Goal: Task Accomplishment & Management: Use online tool/utility

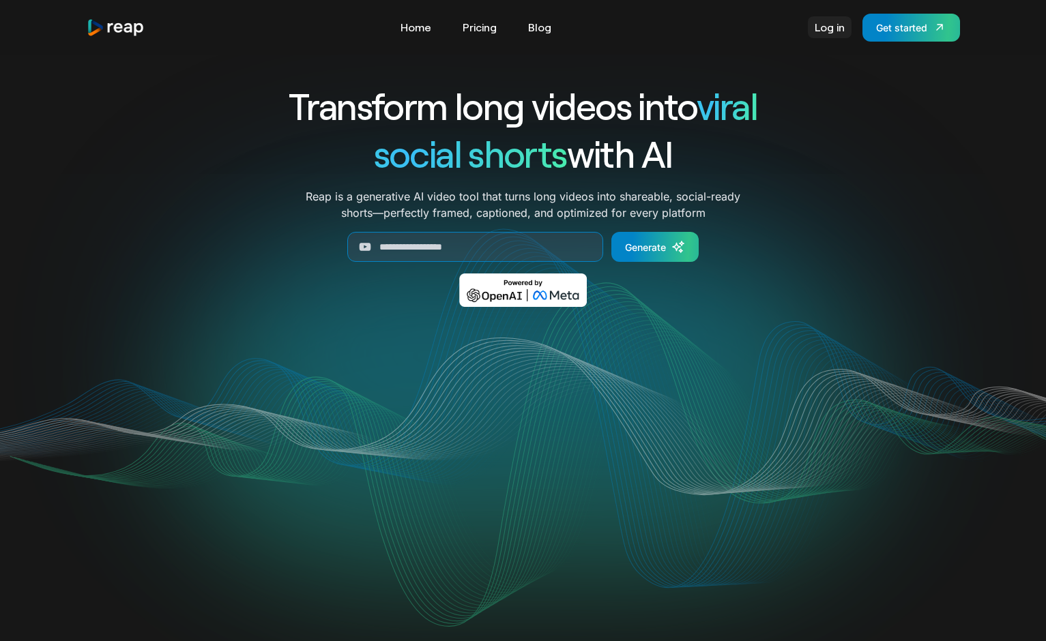
click at [830, 33] on link "Log in" at bounding box center [830, 27] width 44 height 22
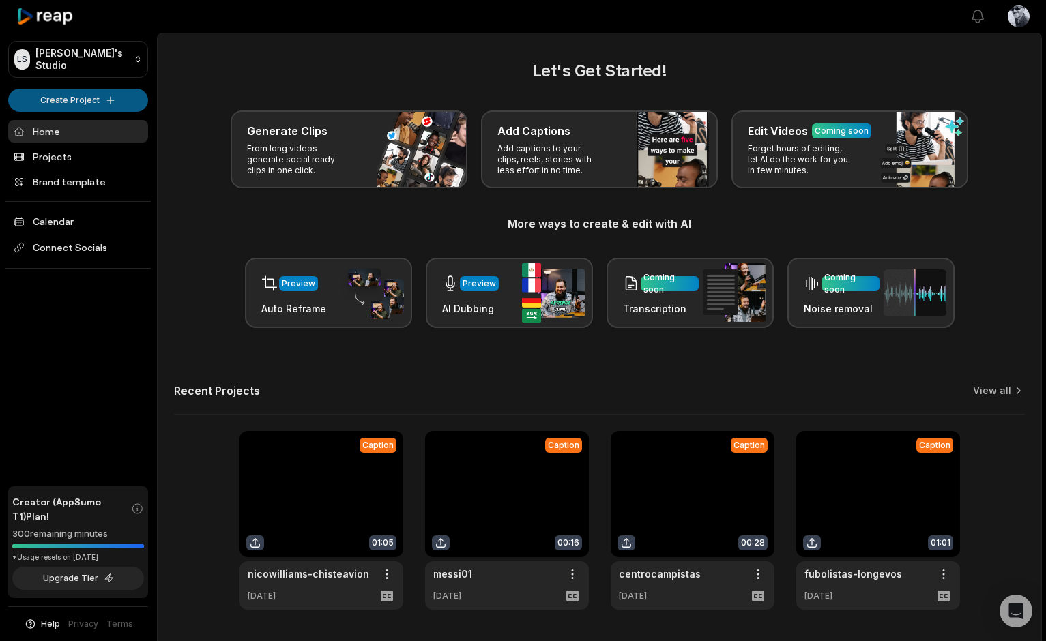
click at [128, 95] on html "[PERSON_NAME] Studio Create Project Home Projects Brand template Calendar Conne…" at bounding box center [523, 320] width 1046 height 641
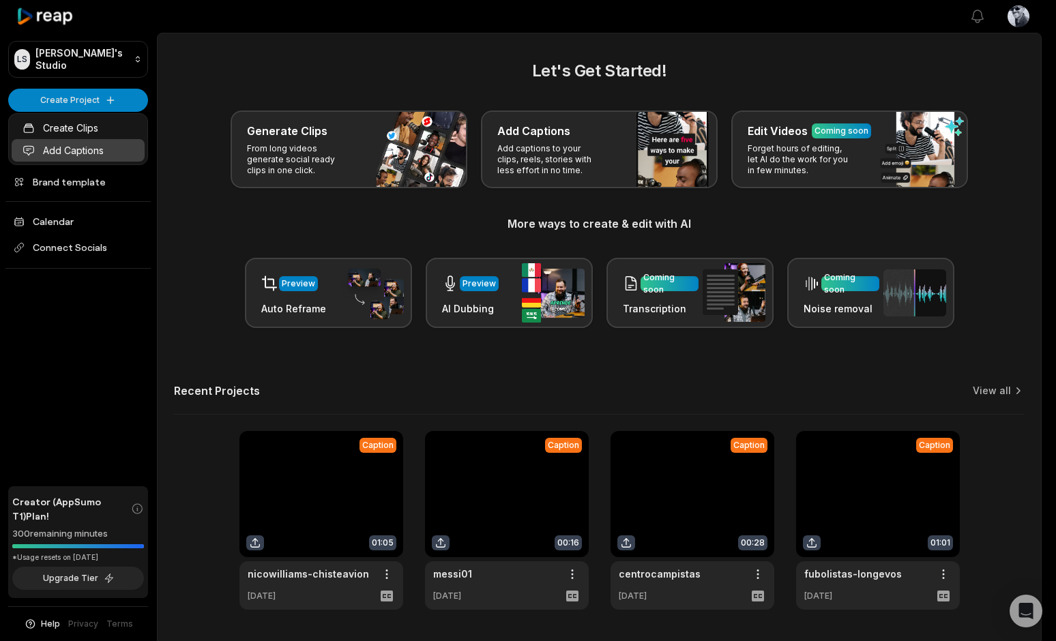
click at [83, 145] on link "Add Captions" at bounding box center [78, 150] width 133 height 23
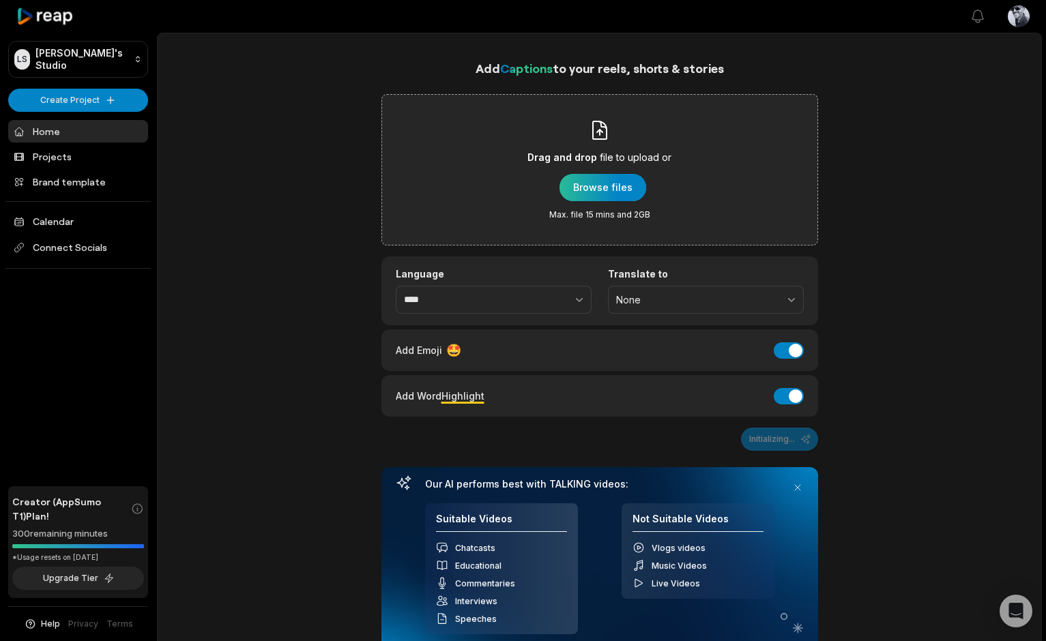
click at [585, 182] on div "button" at bounding box center [603, 187] width 87 height 27
